Goal: Navigation & Orientation: Find specific page/section

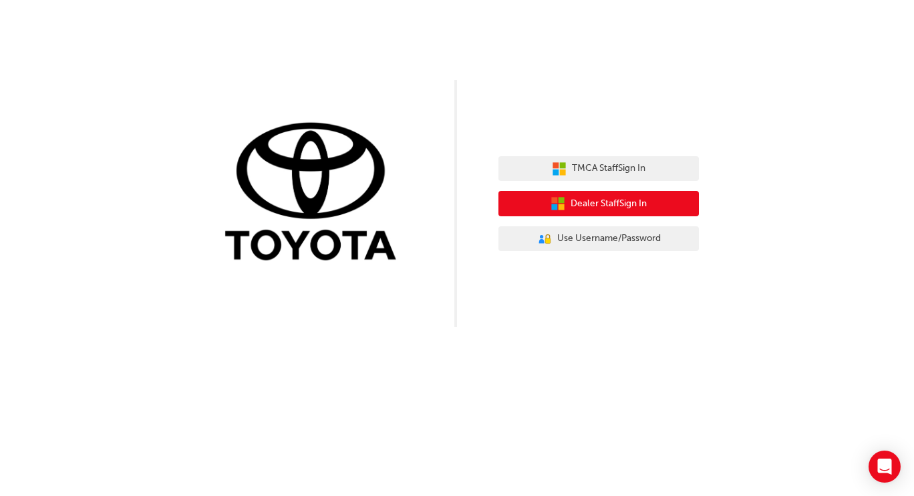
click at [629, 195] on button "Dealer Staff Sign In" at bounding box center [598, 203] width 200 height 25
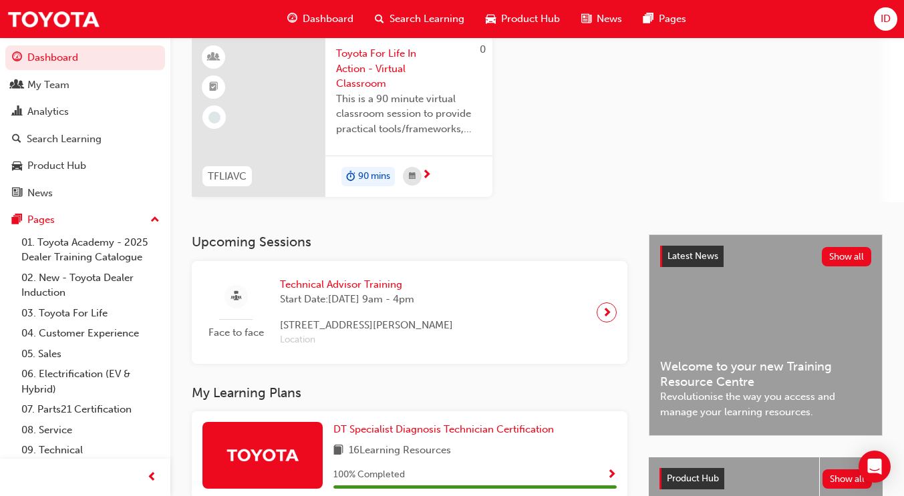
scroll to position [37, 0]
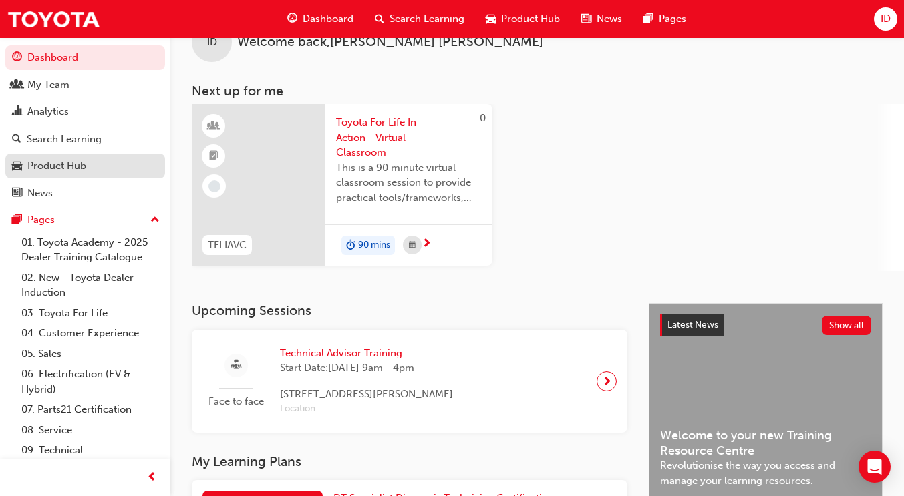
click at [46, 166] on div "Product Hub" at bounding box center [56, 165] width 59 height 15
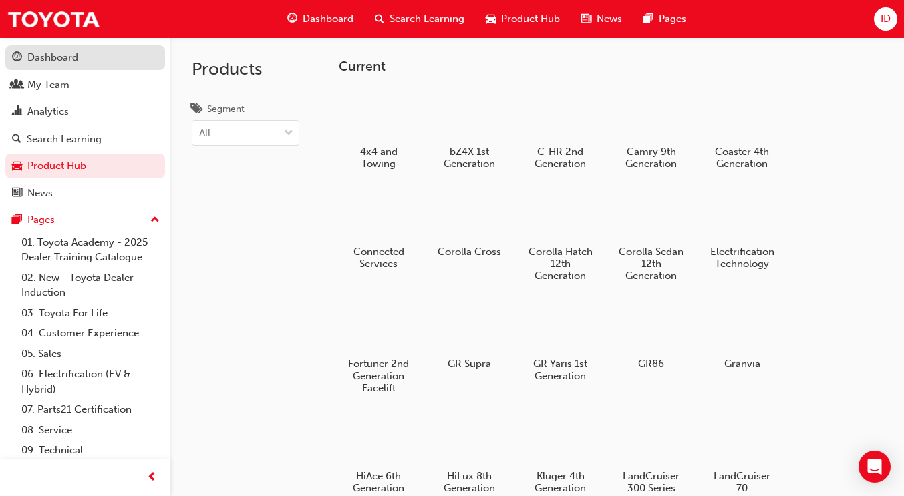
click at [47, 58] on div "Dashboard" at bounding box center [52, 57] width 51 height 15
